Goal: Find contact information: Find contact information

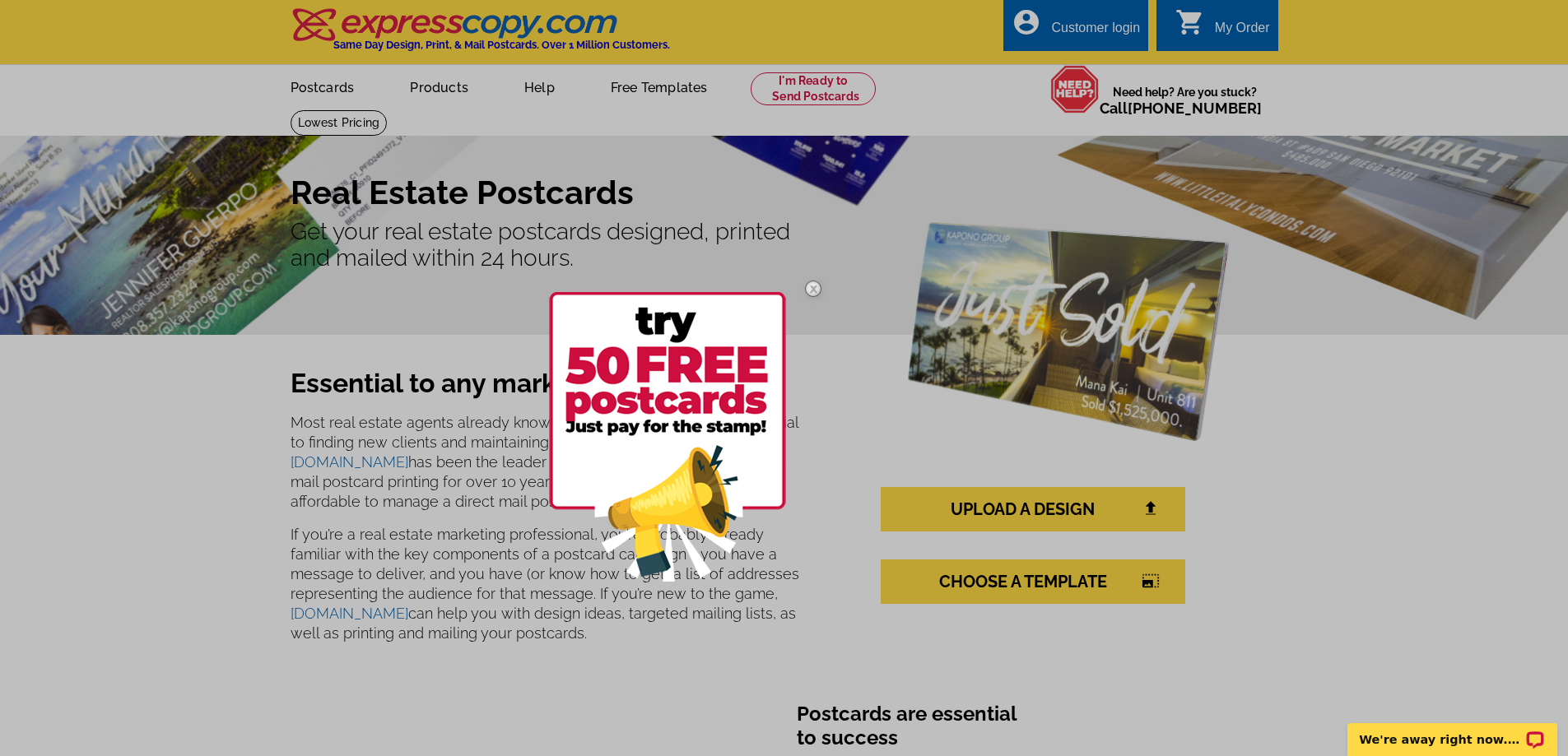
click at [813, 289] on img at bounding box center [813, 288] width 48 height 48
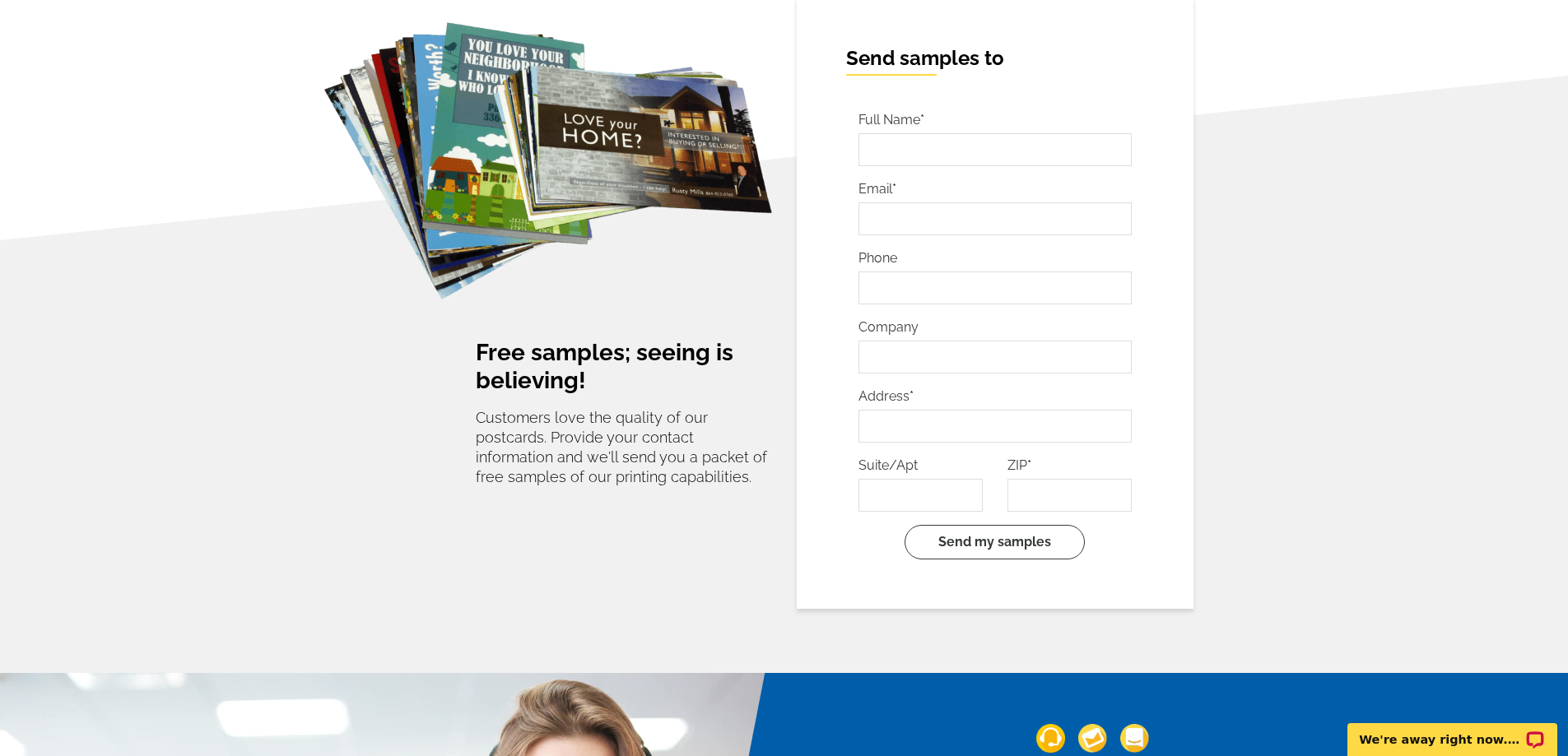
scroll to position [2961, 0]
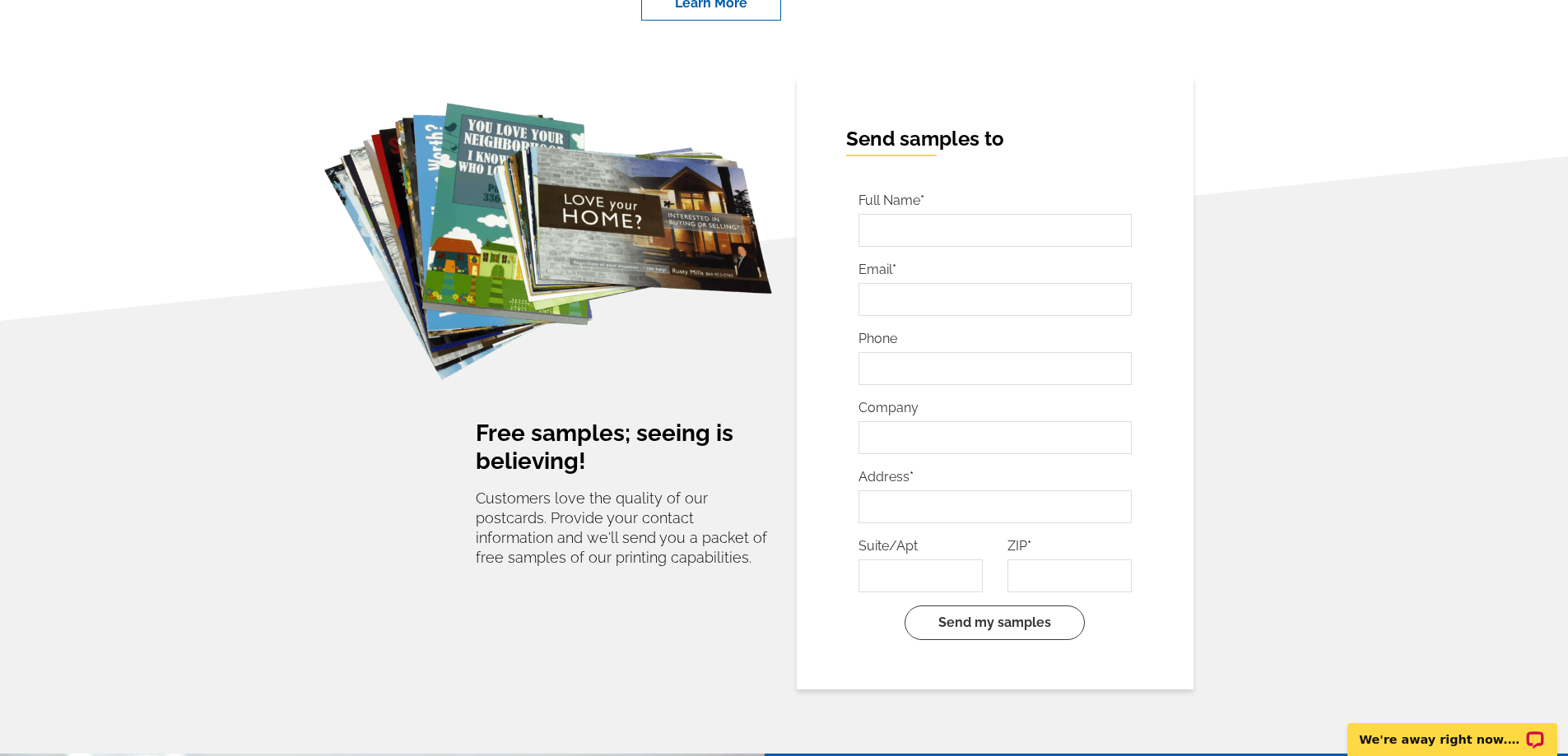
drag, startPoint x: 712, startPoint y: 335, endPoint x: 1303, endPoint y: 259, distance: 595.9
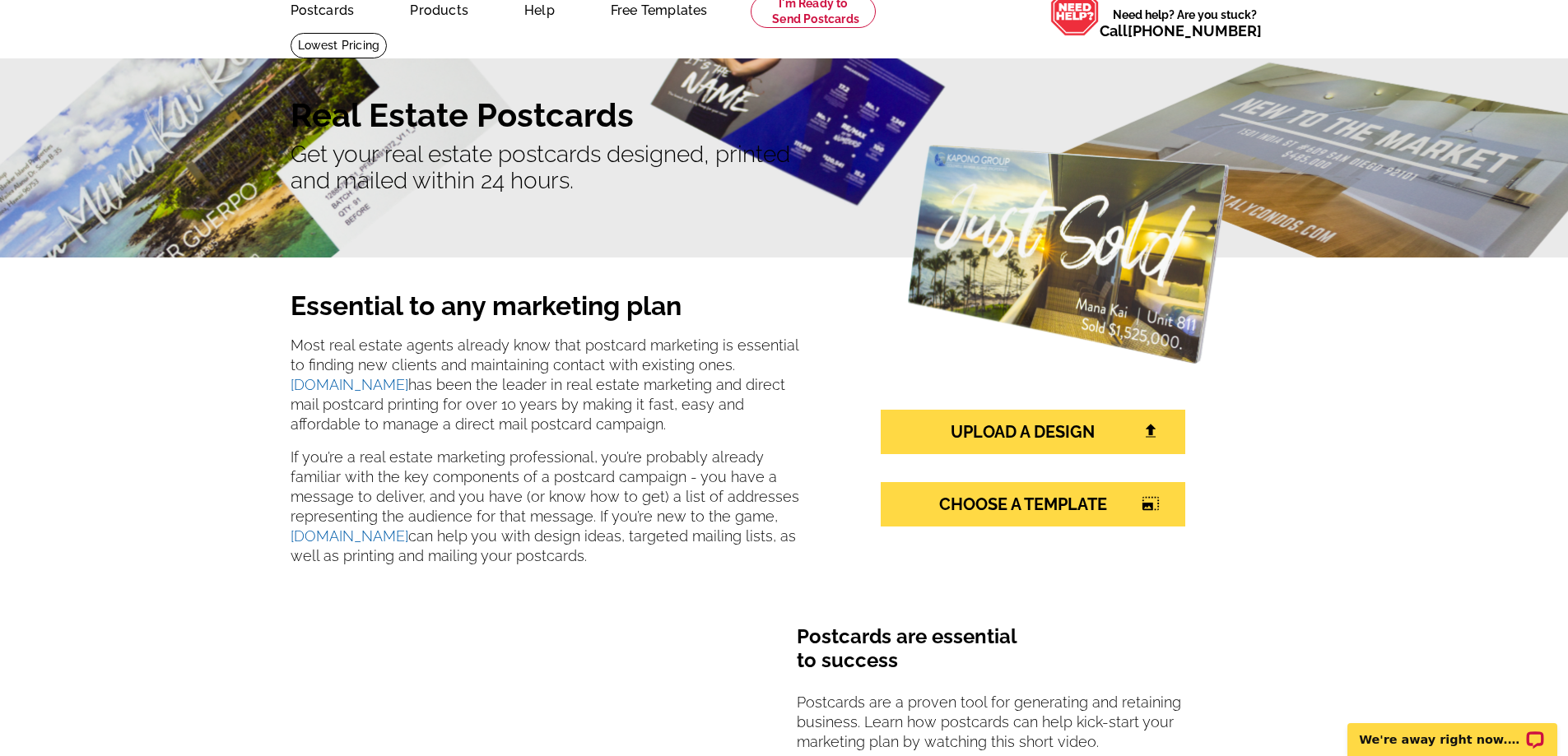
scroll to position [0, 0]
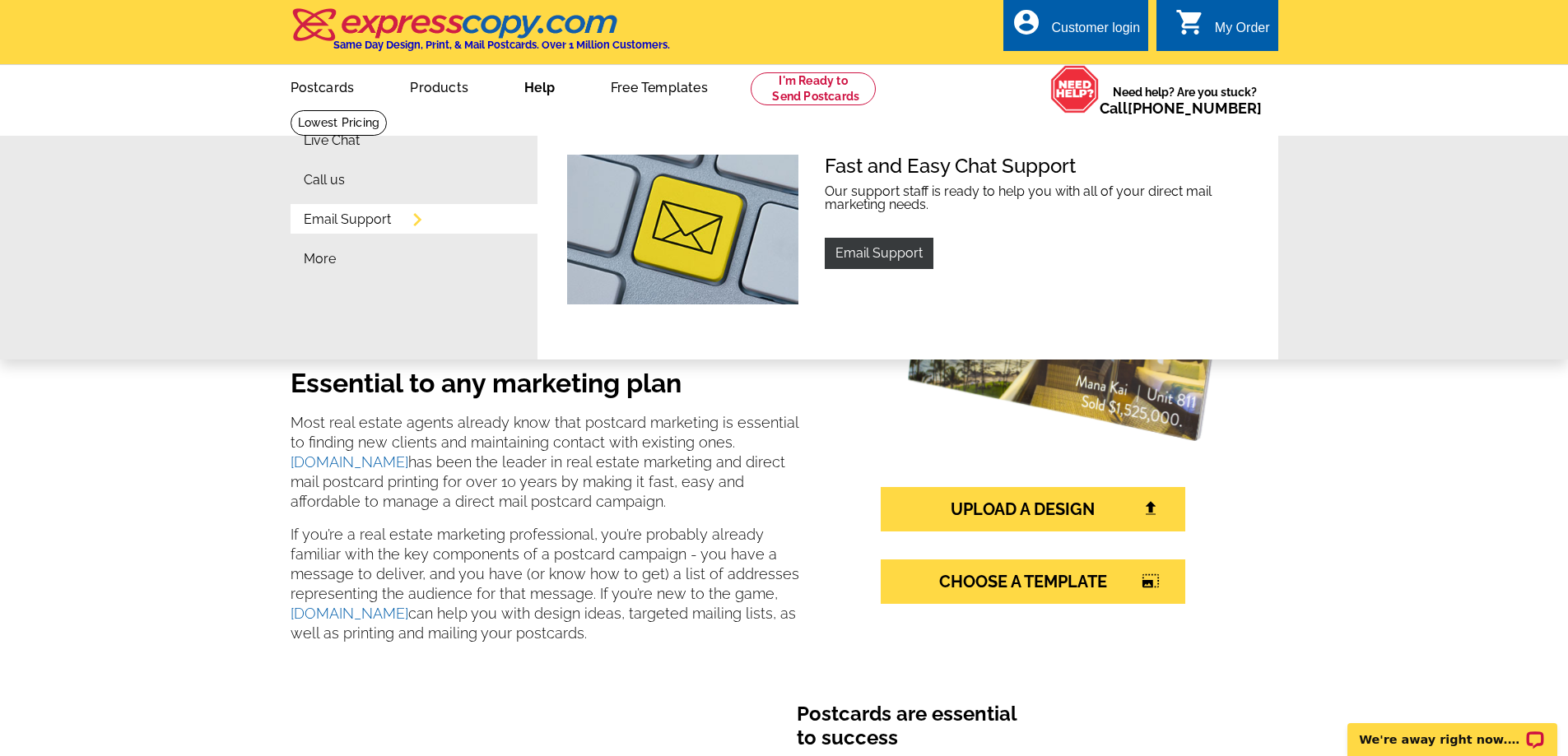
click at [347, 218] on link "Email Support" at bounding box center [347, 219] width 88 height 13
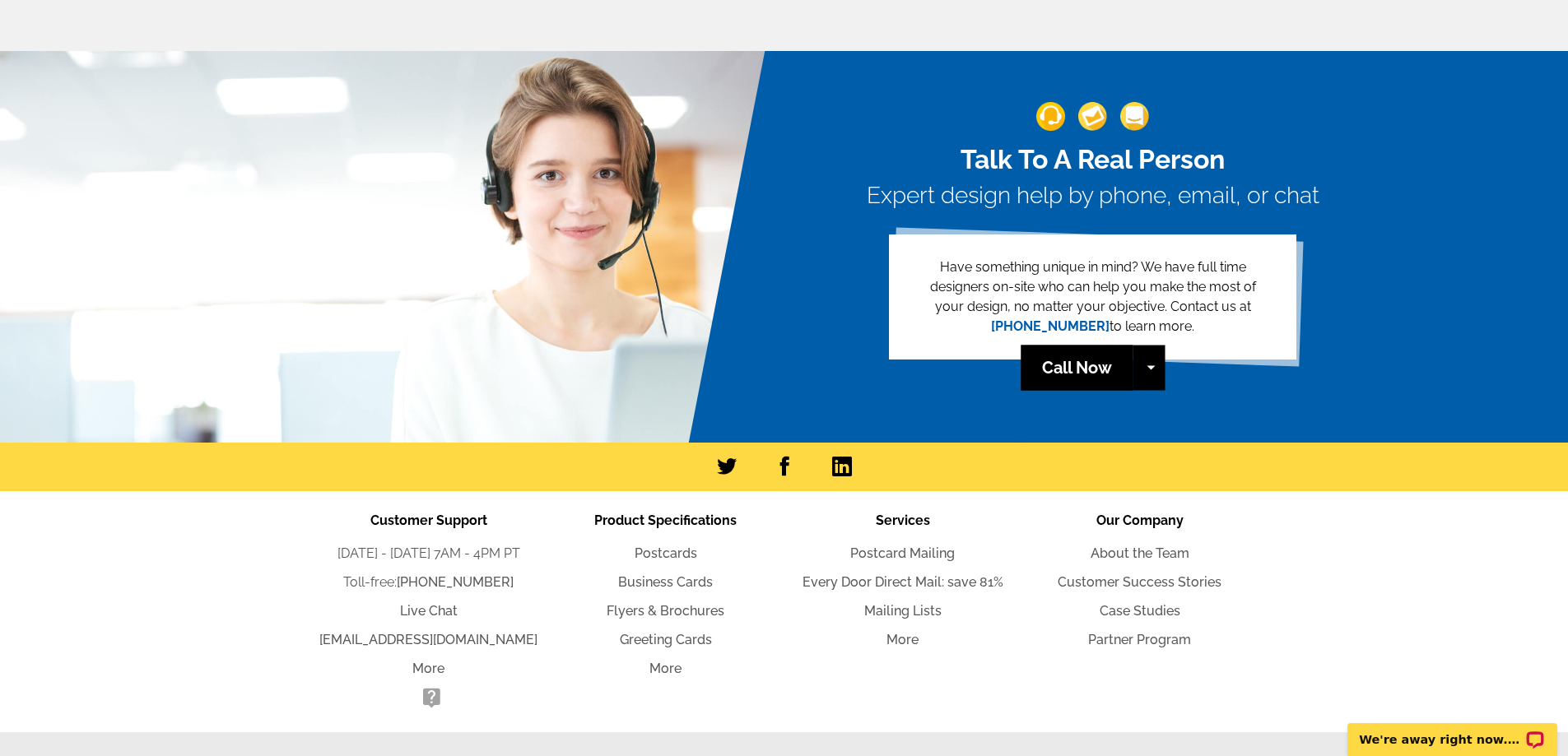
scroll to position [3702, 0]
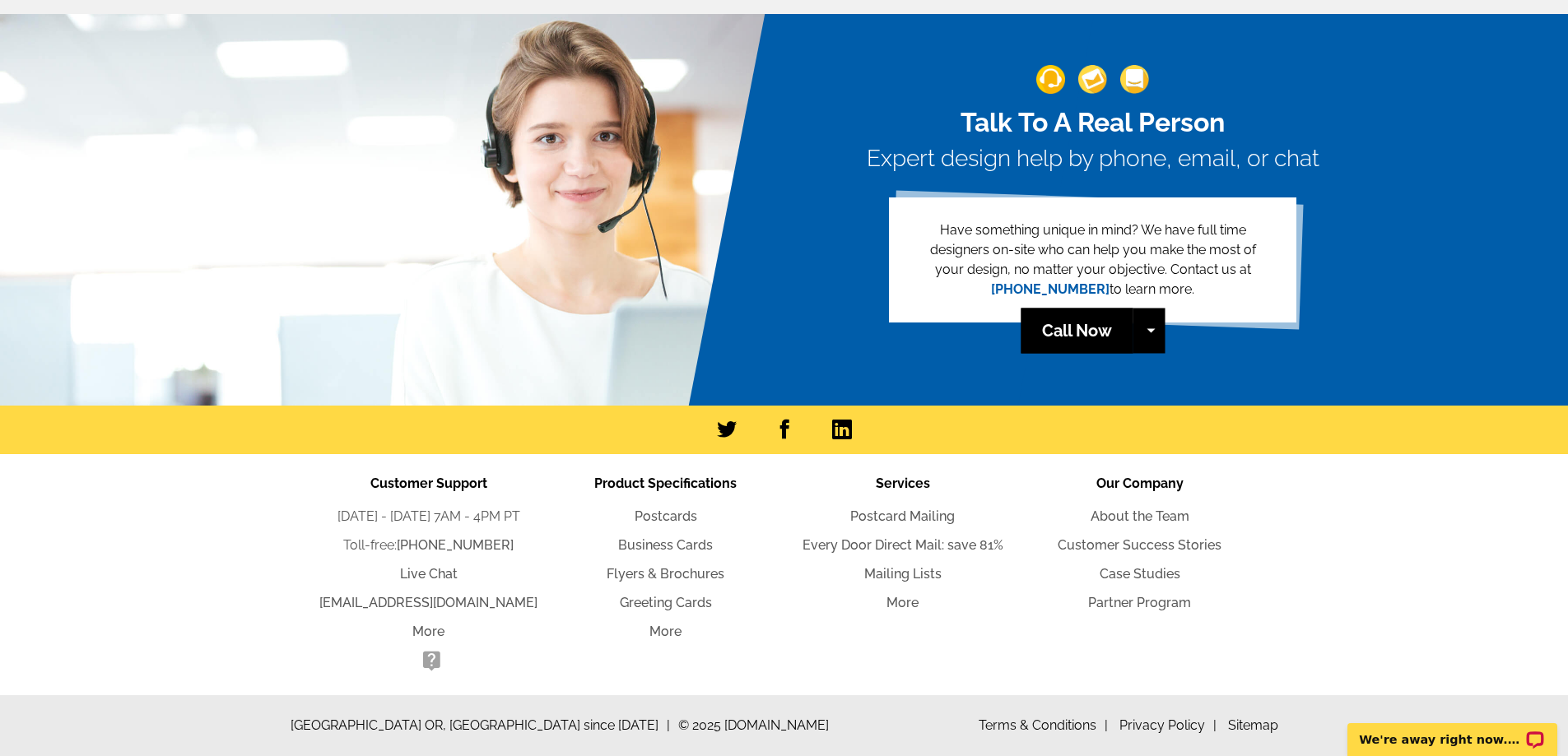
drag, startPoint x: 467, startPoint y: 605, endPoint x: 566, endPoint y: 638, distance: 104.4
click at [566, 638] on li "More" at bounding box center [665, 631] width 237 height 20
click at [784, 437] on link at bounding box center [784, 429] width 24 height 25
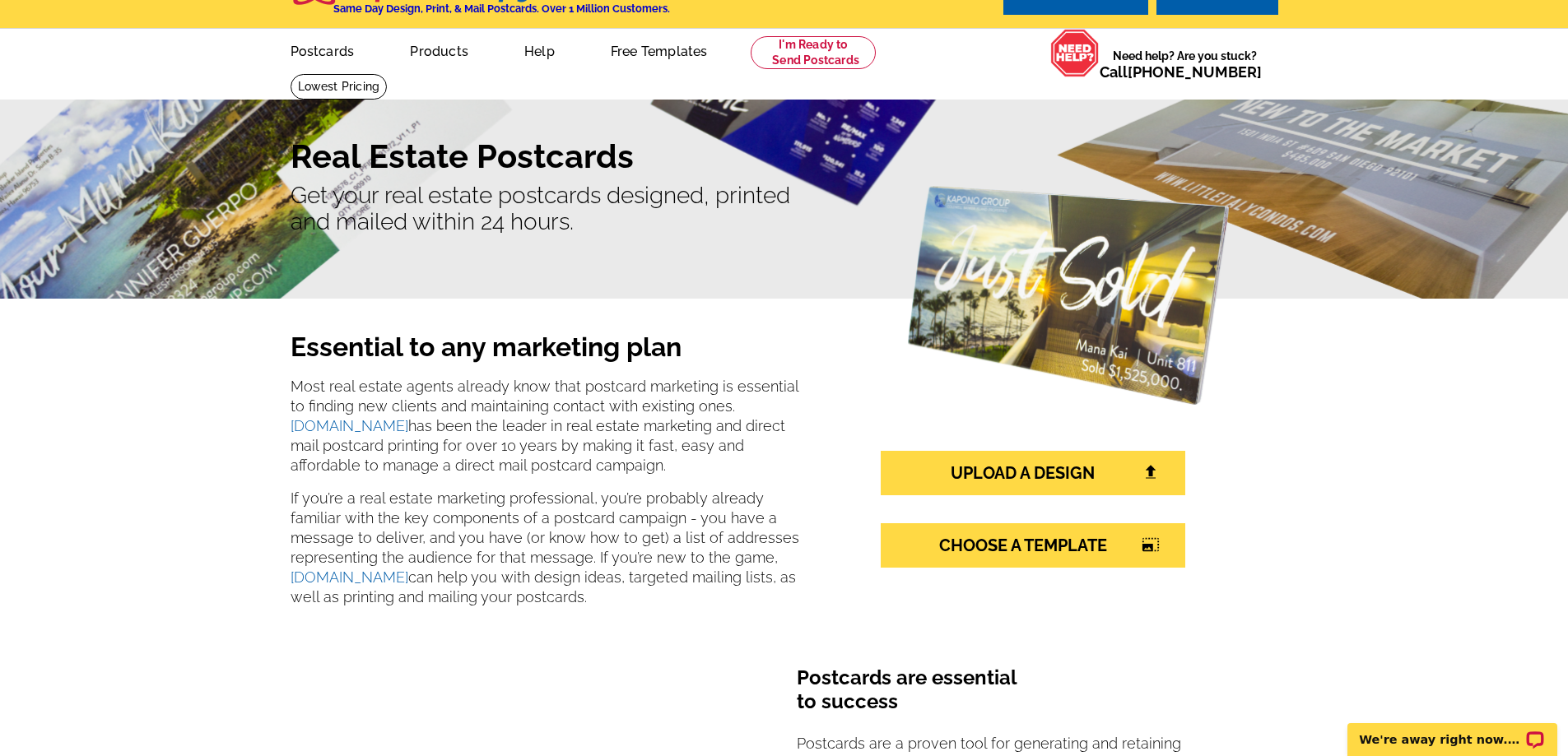
scroll to position [0, 0]
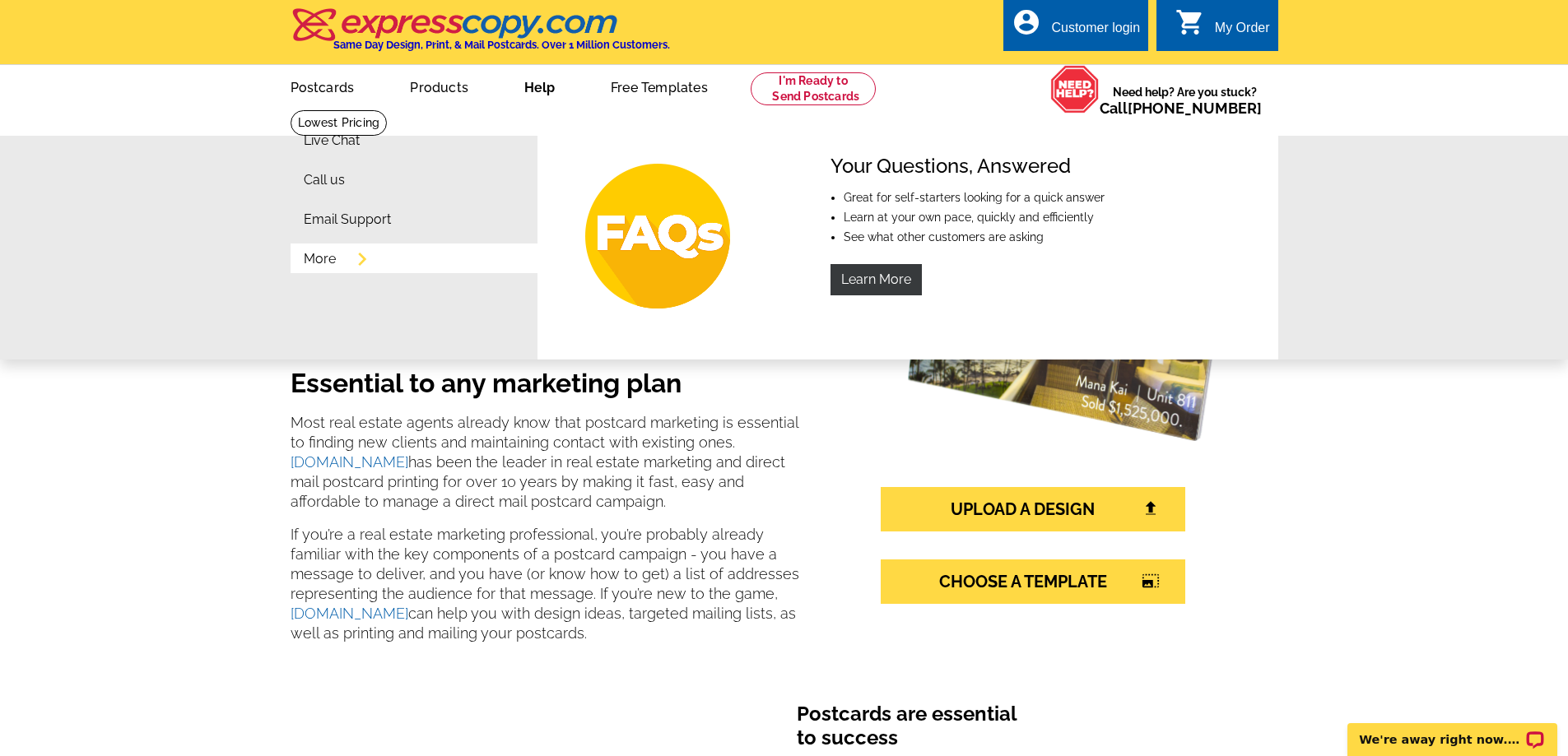
click at [322, 259] on link "More" at bounding box center [320, 259] width 32 height 13
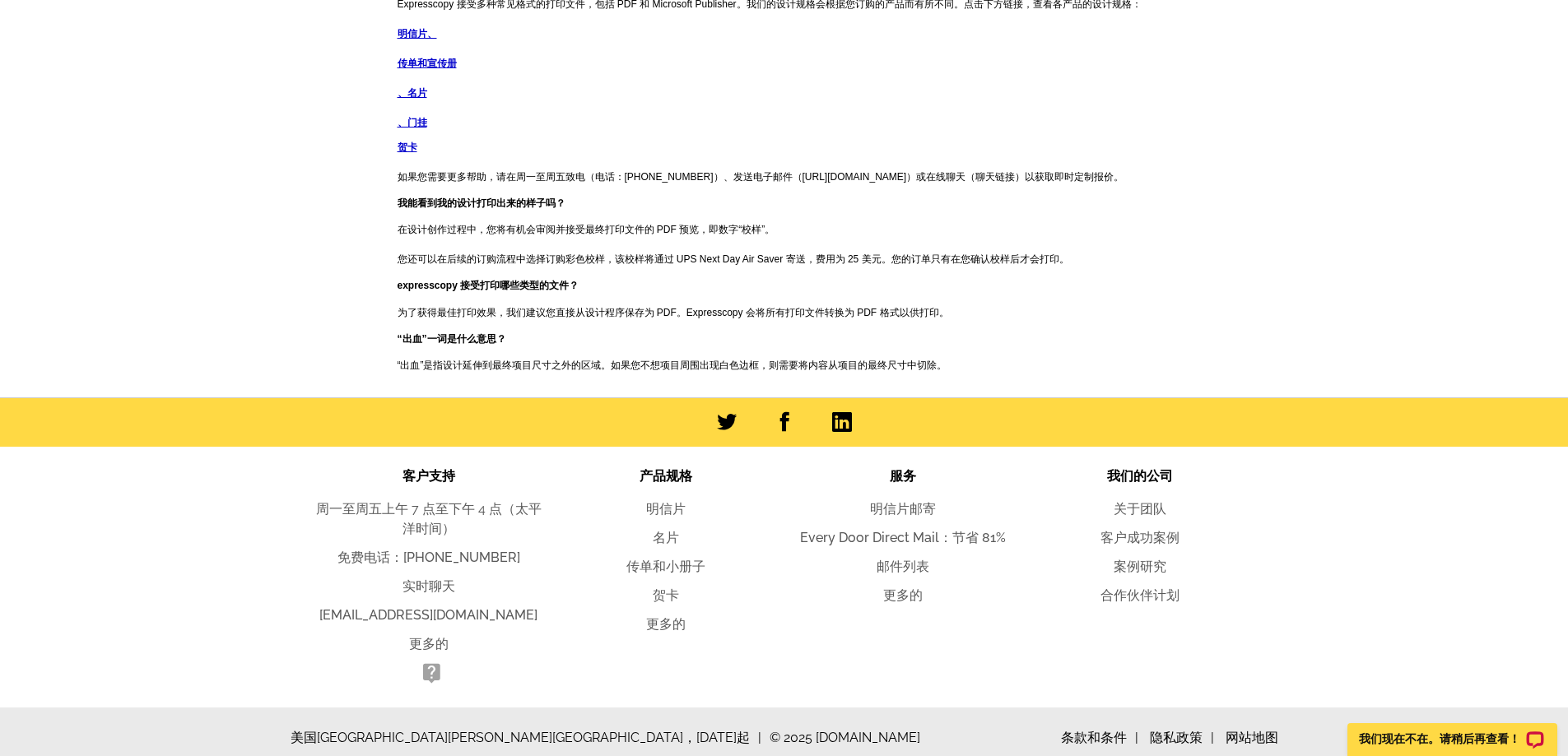
scroll to position [2037, 0]
